Goal: Information Seeking & Learning: Learn about a topic

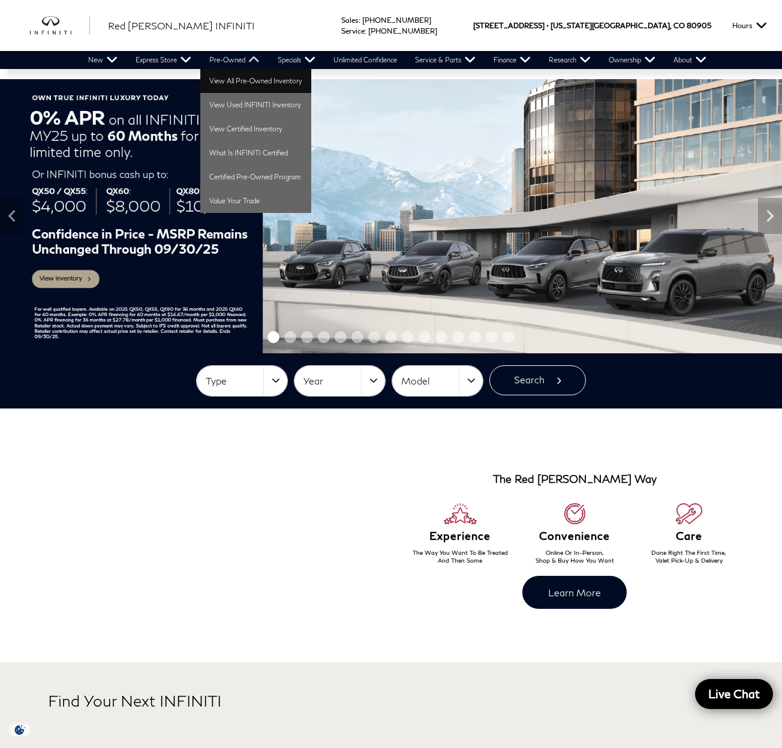
click at [240, 80] on link "View All Pre-Owned Inventory" at bounding box center [255, 81] width 111 height 24
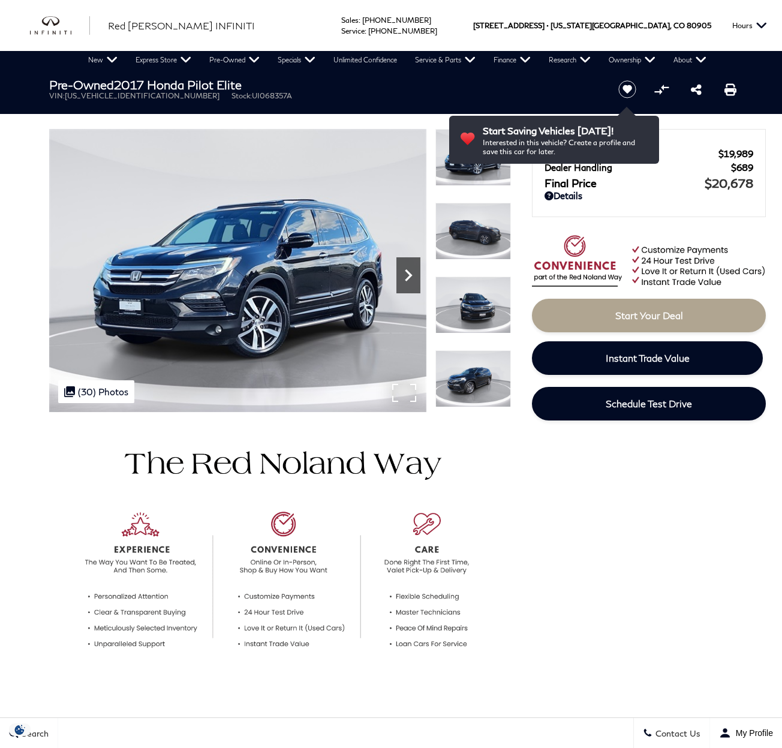
click at [411, 278] on icon "Next" at bounding box center [408, 275] width 24 height 24
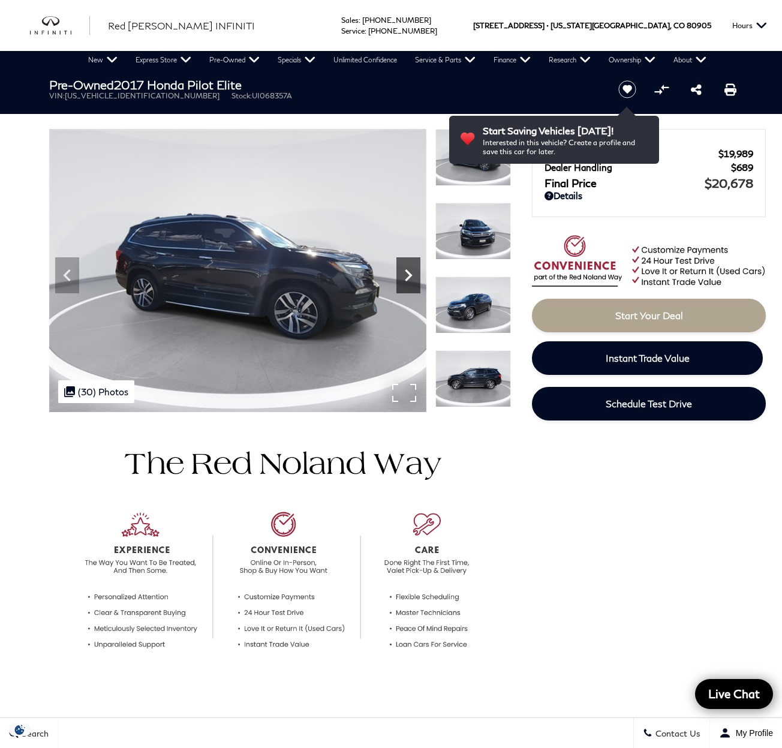
click at [411, 278] on icon "Next" at bounding box center [408, 275] width 24 height 24
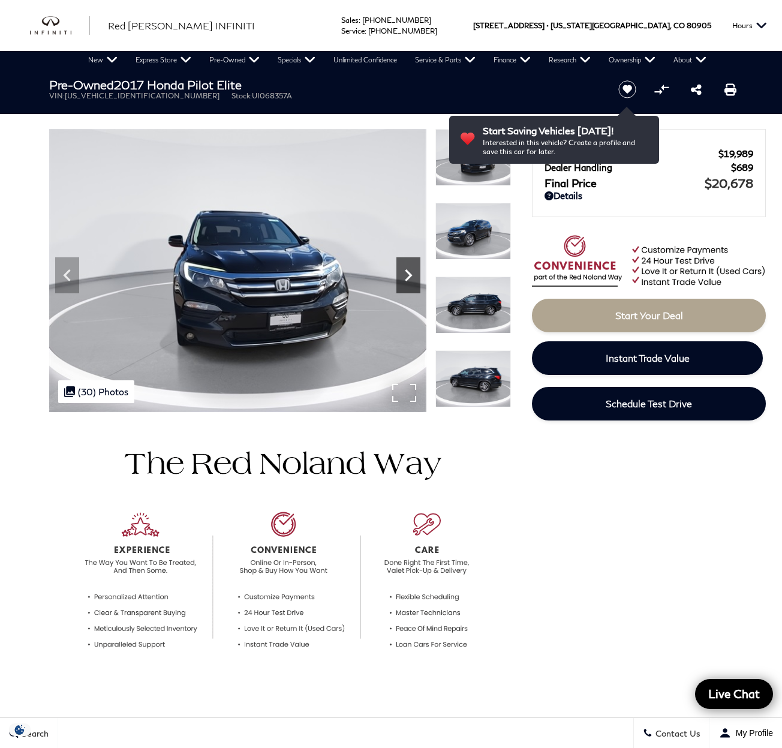
click at [411, 278] on icon "Next" at bounding box center [408, 275] width 24 height 24
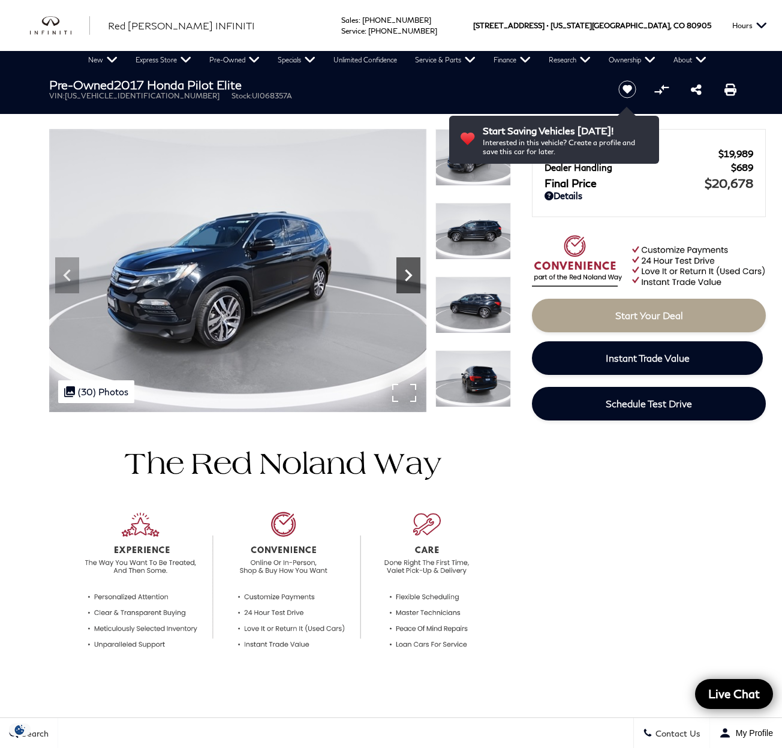
click at [411, 278] on icon "Next" at bounding box center [408, 275] width 24 height 24
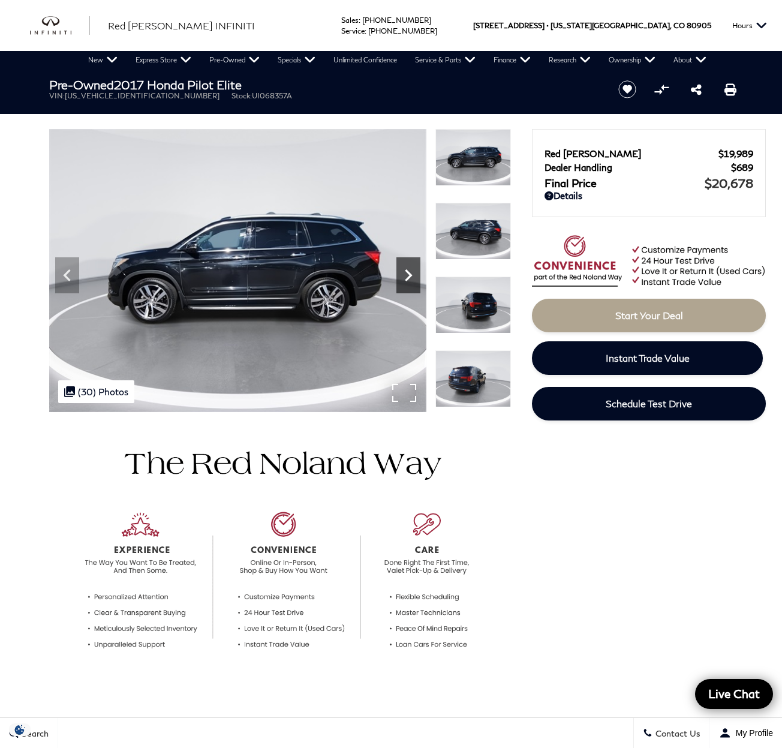
click at [411, 278] on icon "Next" at bounding box center [408, 275] width 24 height 24
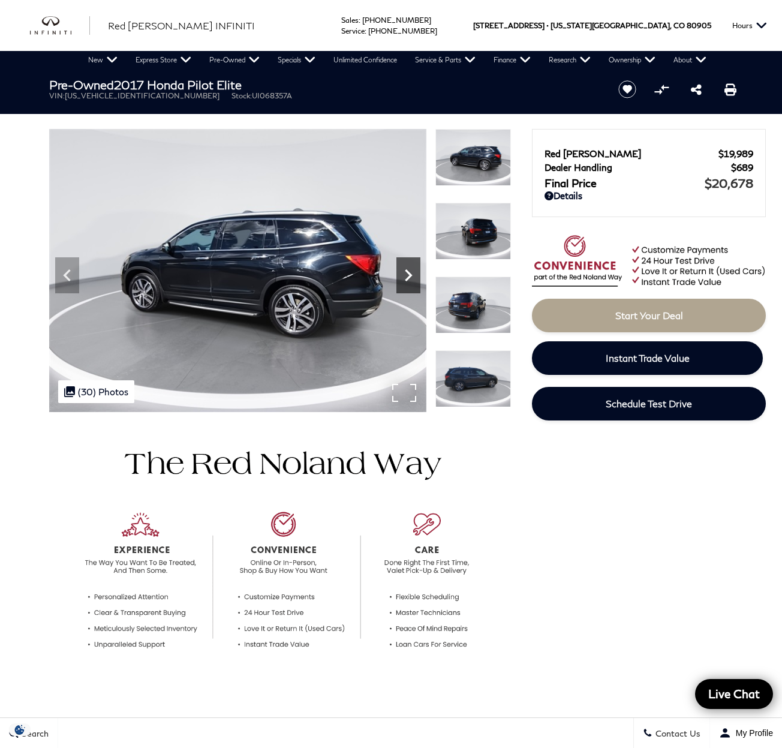
click at [408, 280] on icon "Next" at bounding box center [408, 275] width 24 height 24
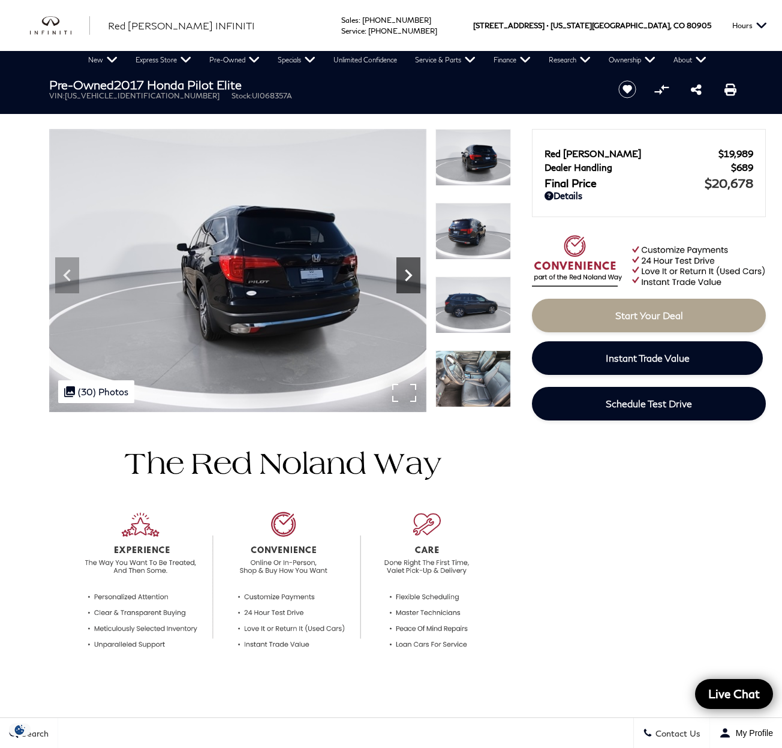
click at [408, 273] on icon "Next" at bounding box center [408, 275] width 24 height 24
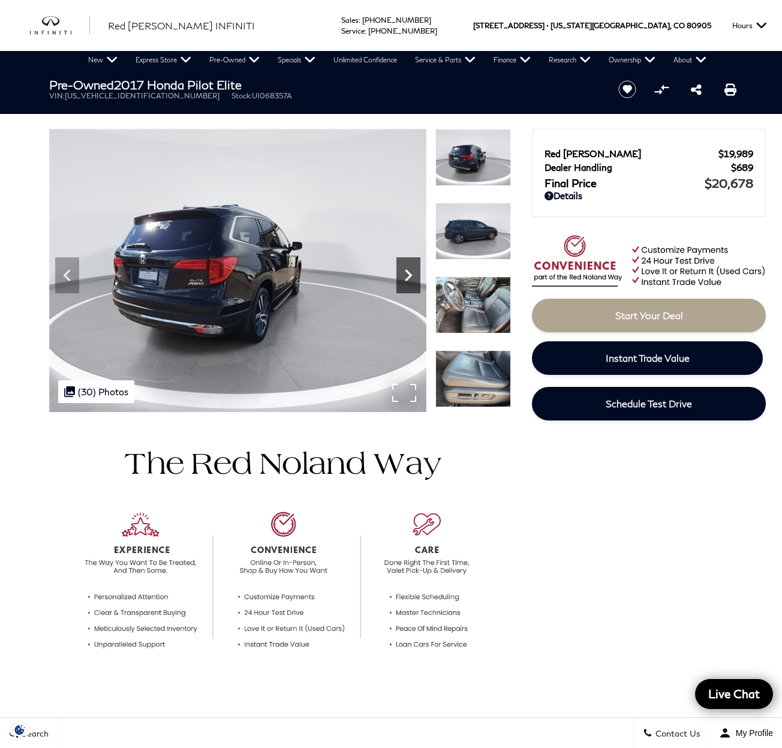
click at [408, 274] on icon "Next" at bounding box center [408, 275] width 24 height 24
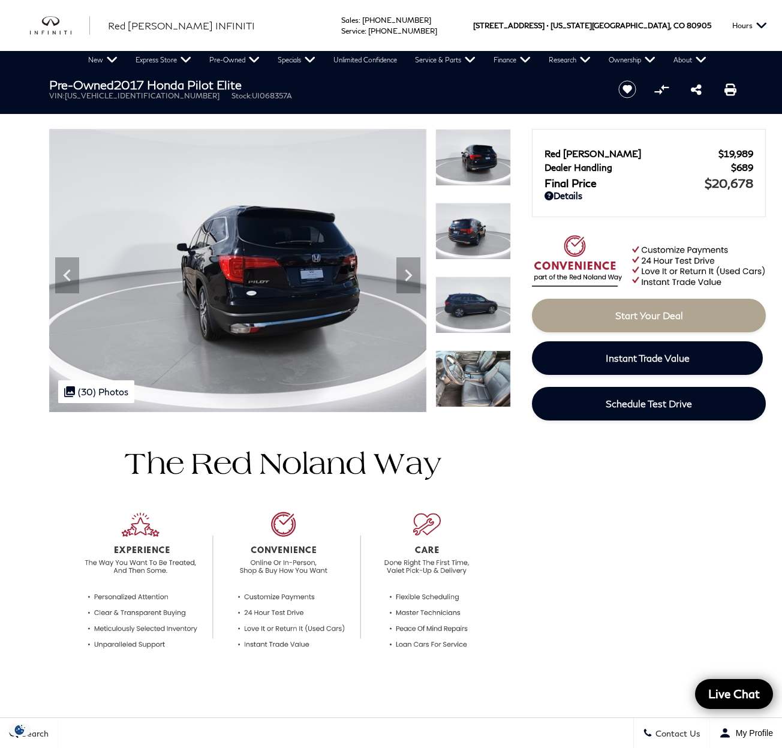
drag, startPoint x: 122, startPoint y: 85, endPoint x: 298, endPoint y: 78, distance: 175.8
click at [298, 78] on h1 "Pre-Owned 2017 Honda Pilot Elite" at bounding box center [323, 84] width 549 height 13
copy h1 "2017 Honda Pilot Elite"
drag, startPoint x: 161, startPoint y: 97, endPoint x: 228, endPoint y: 98, distance: 67.2
click at [228, 98] on ul "VIN: [US_VEHICLE_IDENTIFICATION_NUMBER] Stock: UI068357A" at bounding box center [323, 95] width 549 height 9
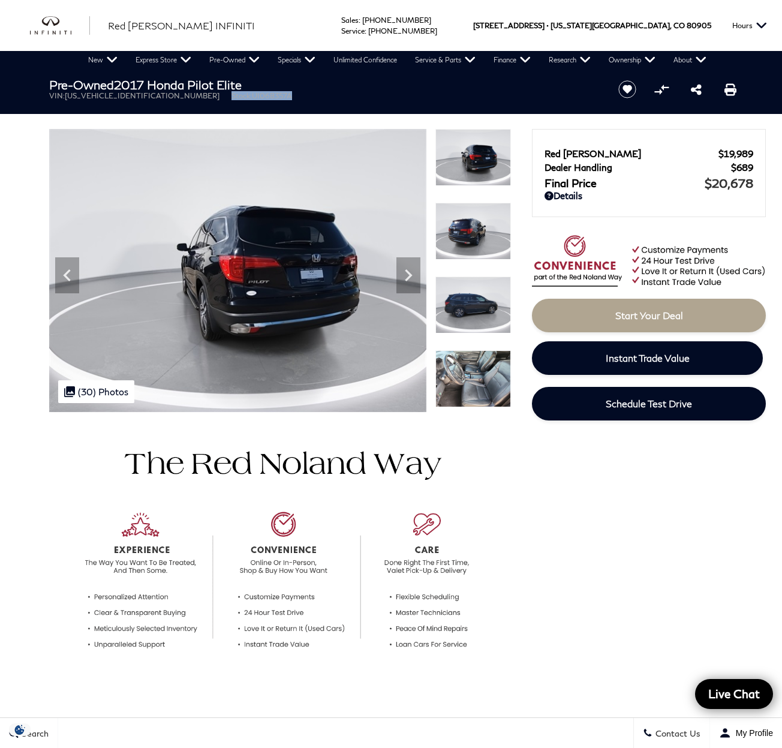
copy li "Stock: UI068357A"
